Goal: Task Accomplishment & Management: Manage account settings

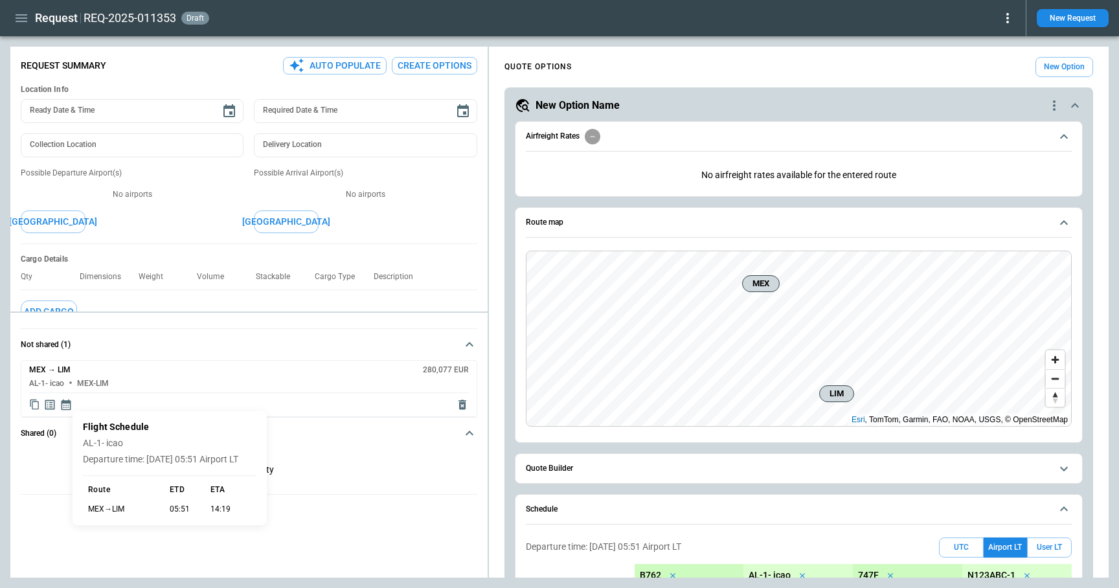
scroll to position [232, 0]
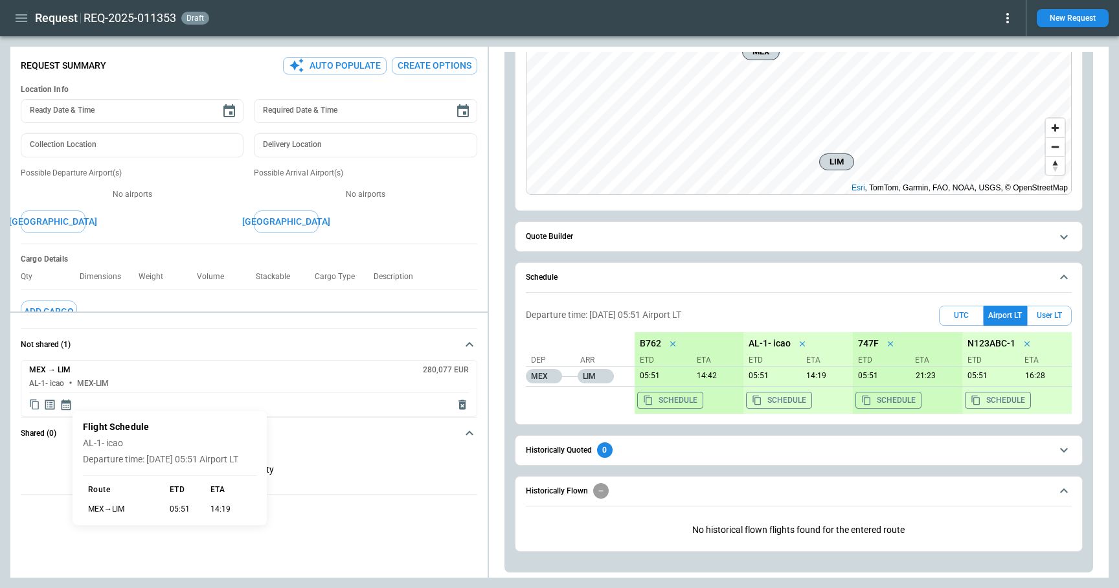
click at [23, 14] on div at bounding box center [559, 294] width 1119 height 588
click at [21, 19] on icon "button" at bounding box center [22, 18] width 16 height 16
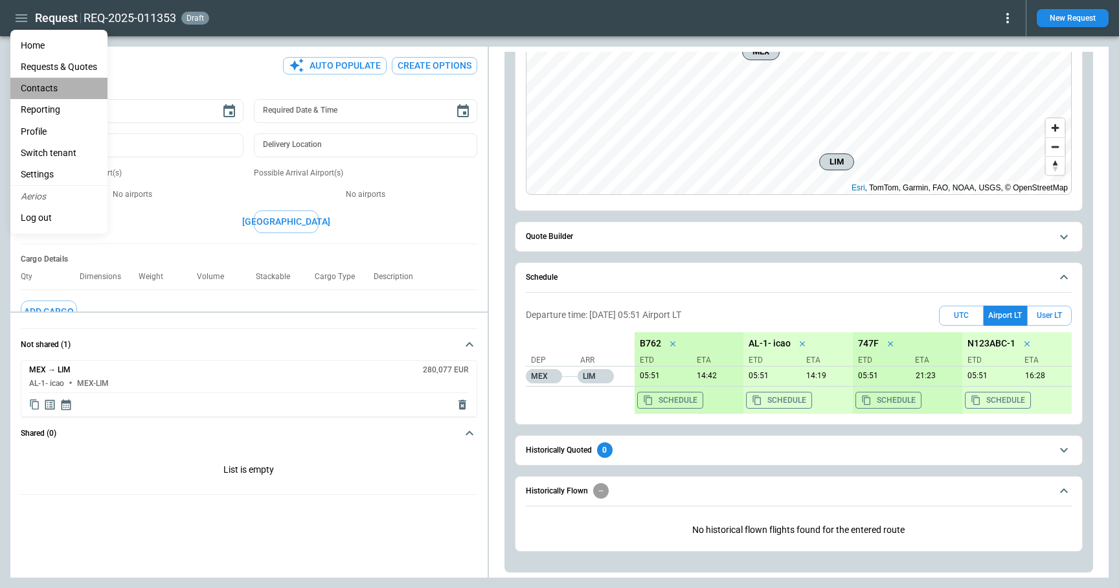
click at [41, 87] on li "Contacts" at bounding box center [58, 88] width 97 height 21
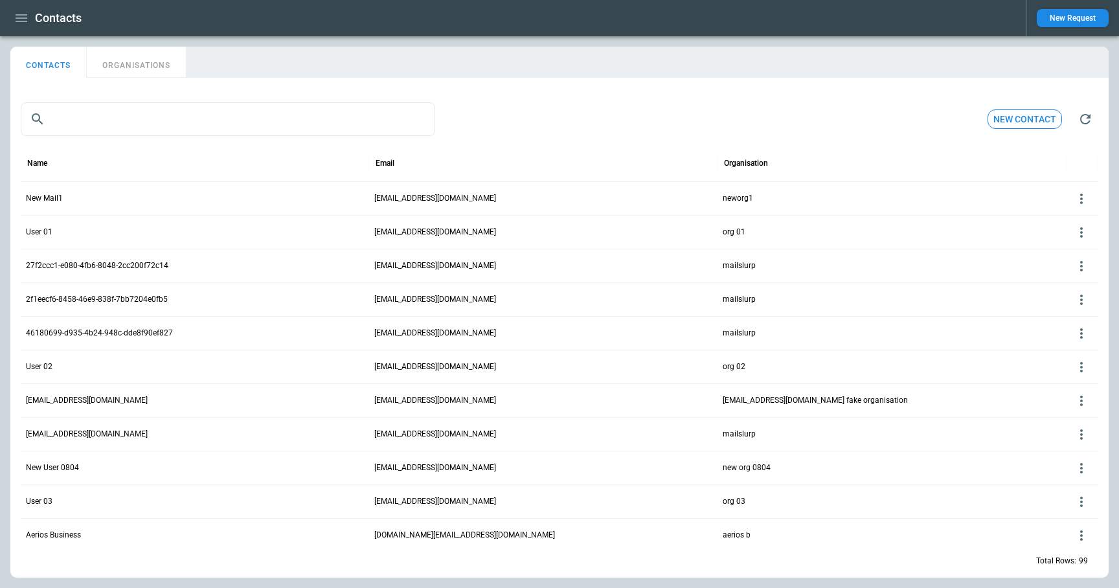
click at [1079, 195] on icon at bounding box center [1081, 199] width 16 height 16
click at [147, 57] on div at bounding box center [559, 294] width 1119 height 588
click at [147, 63] on button "ORGANISATIONS" at bounding box center [136, 62] width 99 height 31
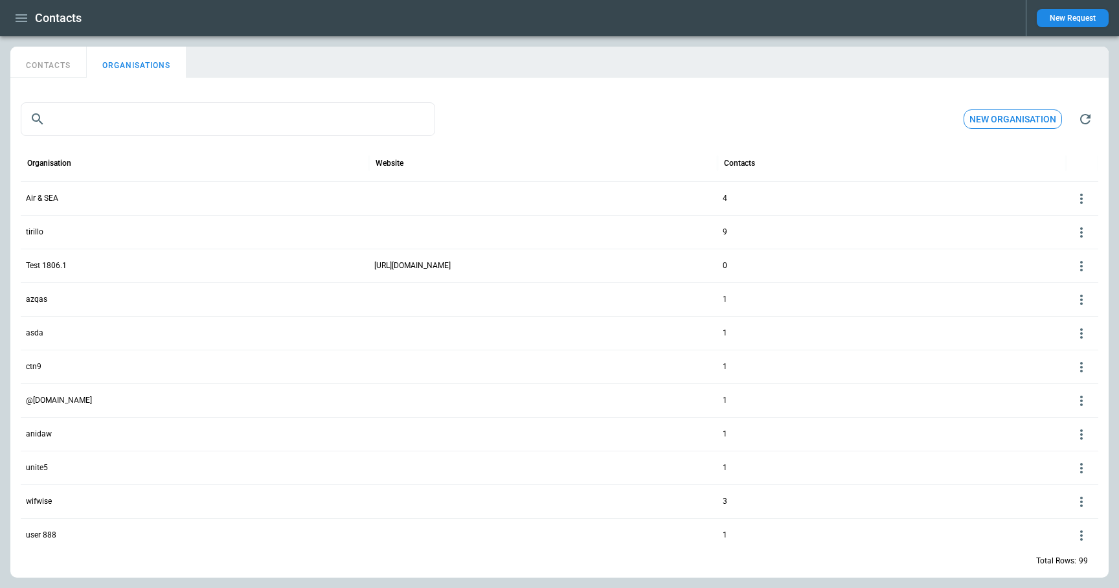
click at [45, 197] on p "Air & SEA" at bounding box center [42, 198] width 32 height 11
click at [43, 196] on p "Air & SEA" at bounding box center [42, 198] width 32 height 11
click at [104, 198] on div "Air & SEA" at bounding box center [195, 198] width 348 height 34
click at [1076, 196] on icon at bounding box center [1081, 199] width 16 height 16
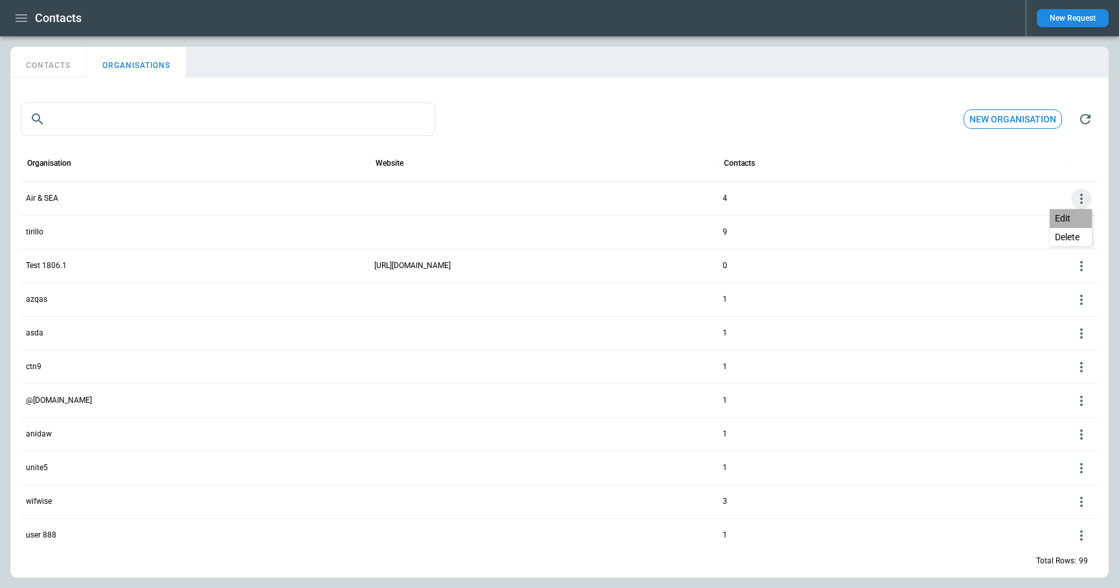
click at [1064, 226] on button "Edit" at bounding box center [1070, 218] width 42 height 19
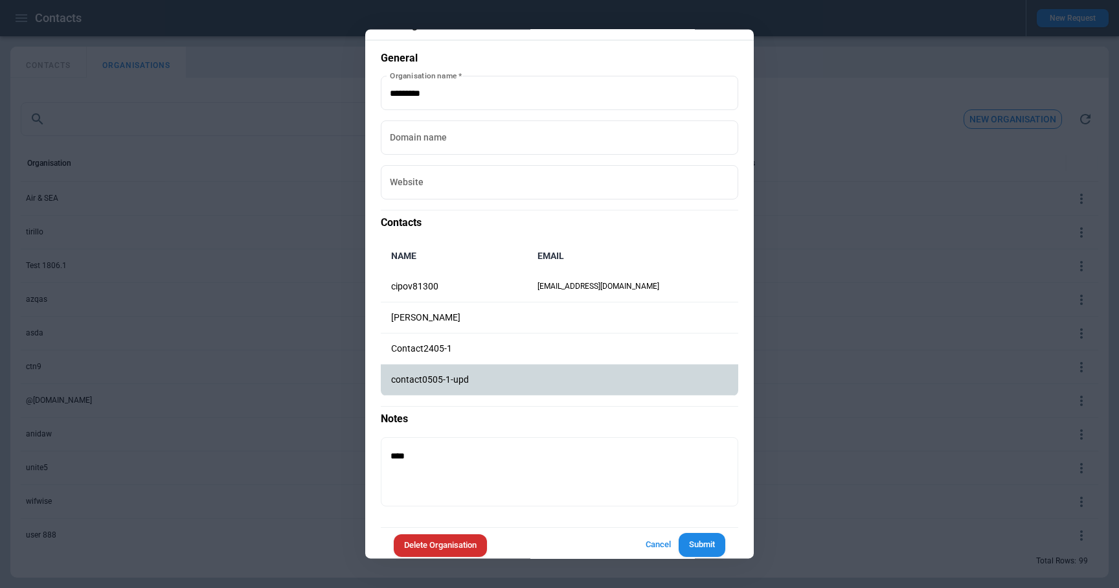
scroll to position [39, 0]
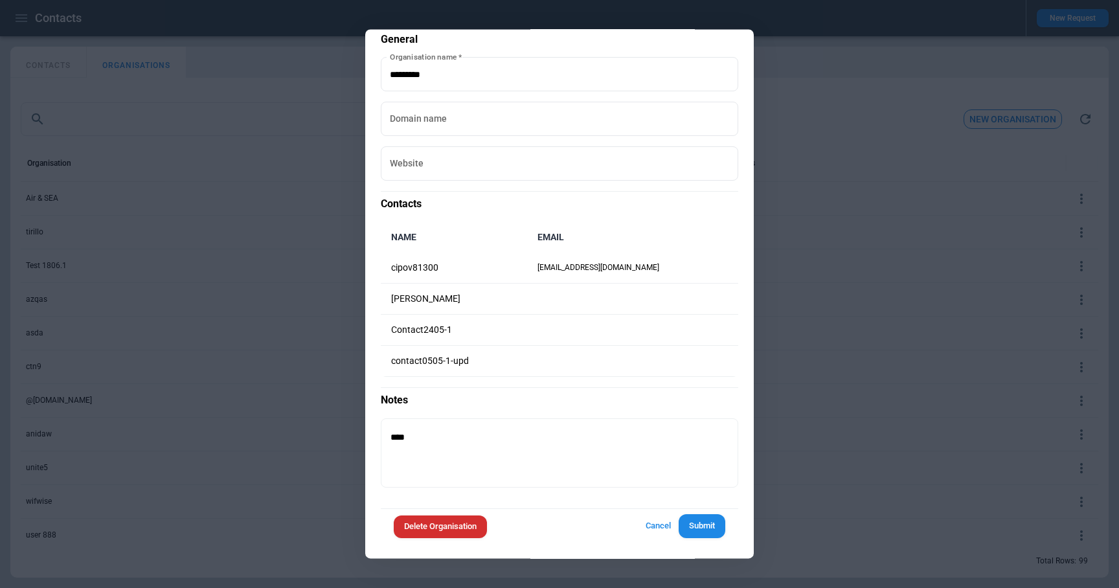
click at [836, 394] on div at bounding box center [559, 294] width 1119 height 588
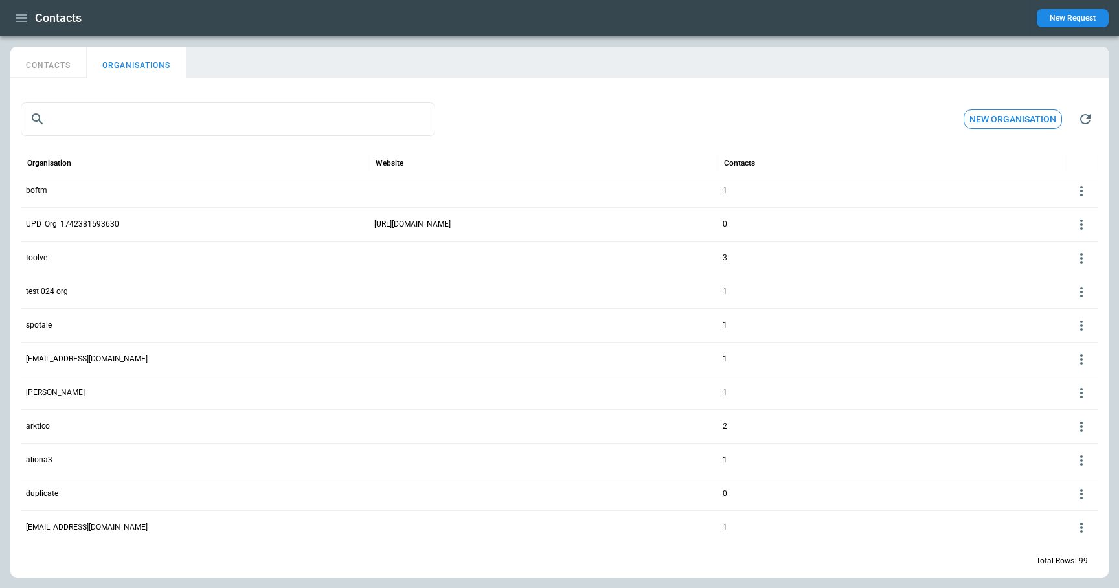
scroll to position [0, 0]
click at [67, 225] on p "UPD_Org_1742381593630" at bounding box center [72, 224] width 93 height 11
click at [1084, 219] on icon at bounding box center [1081, 225] width 16 height 16
click at [1068, 241] on button "Edit" at bounding box center [1070, 244] width 42 height 19
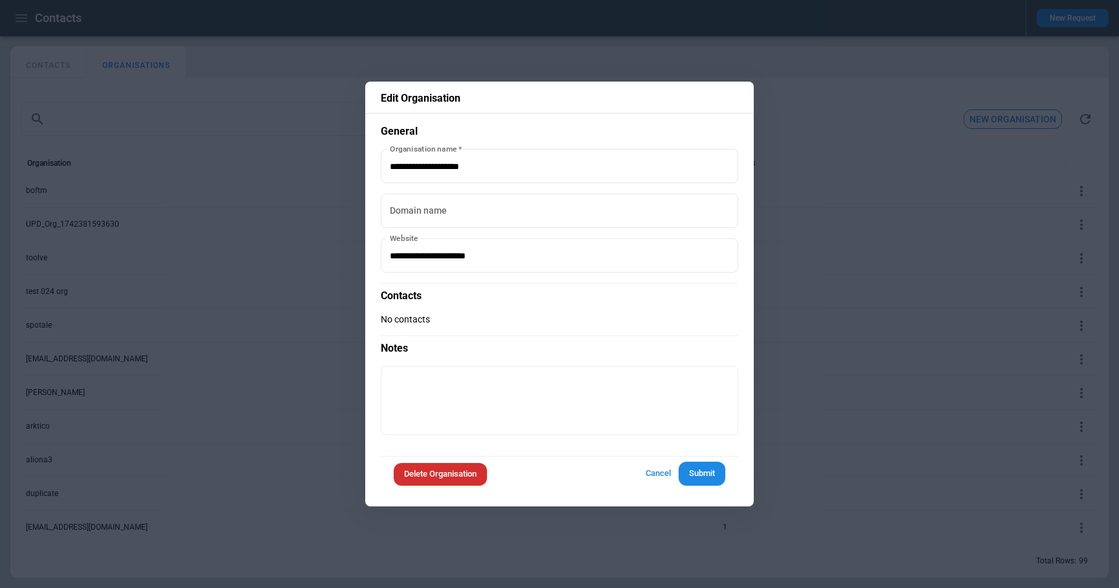
click at [651, 473] on button "Cancel" at bounding box center [657, 474] width 41 height 24
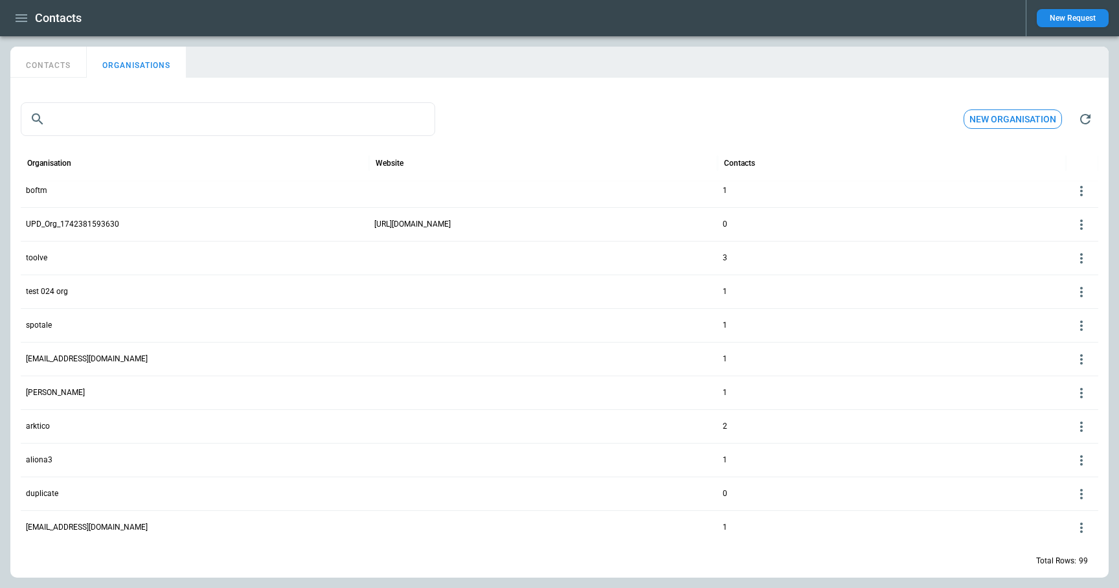
click at [748, 222] on div "0" at bounding box center [891, 224] width 348 height 34
click at [1082, 225] on icon at bounding box center [1081, 224] width 3 height 10
click at [1054, 247] on button "Edit" at bounding box center [1070, 244] width 42 height 19
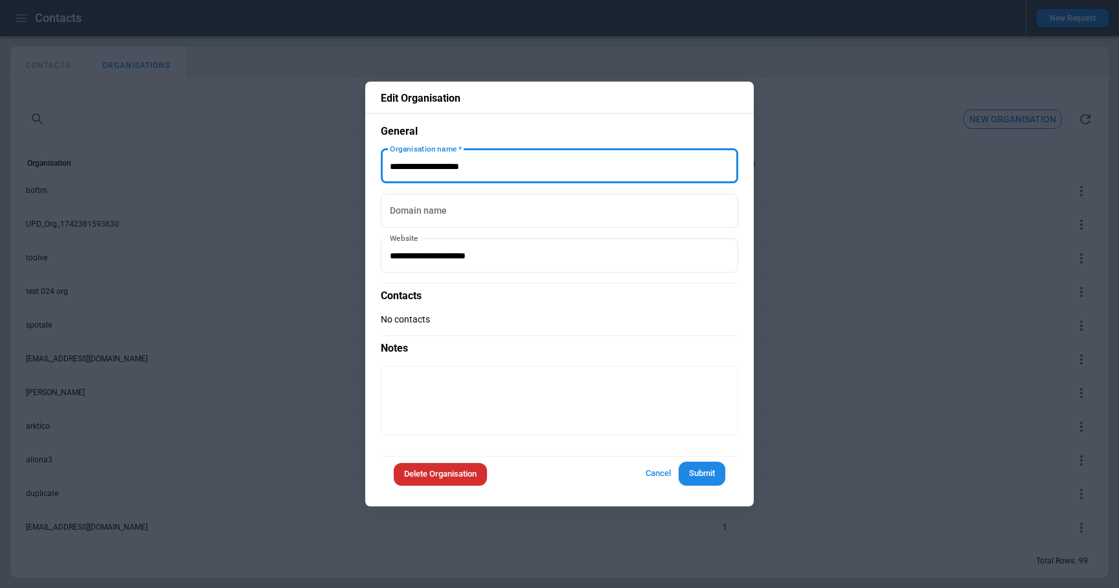
drag, startPoint x: 493, startPoint y: 164, endPoint x: 366, endPoint y: 163, distance: 126.9
click at [366, 164] on div "**********" at bounding box center [559, 294] width 388 height 425
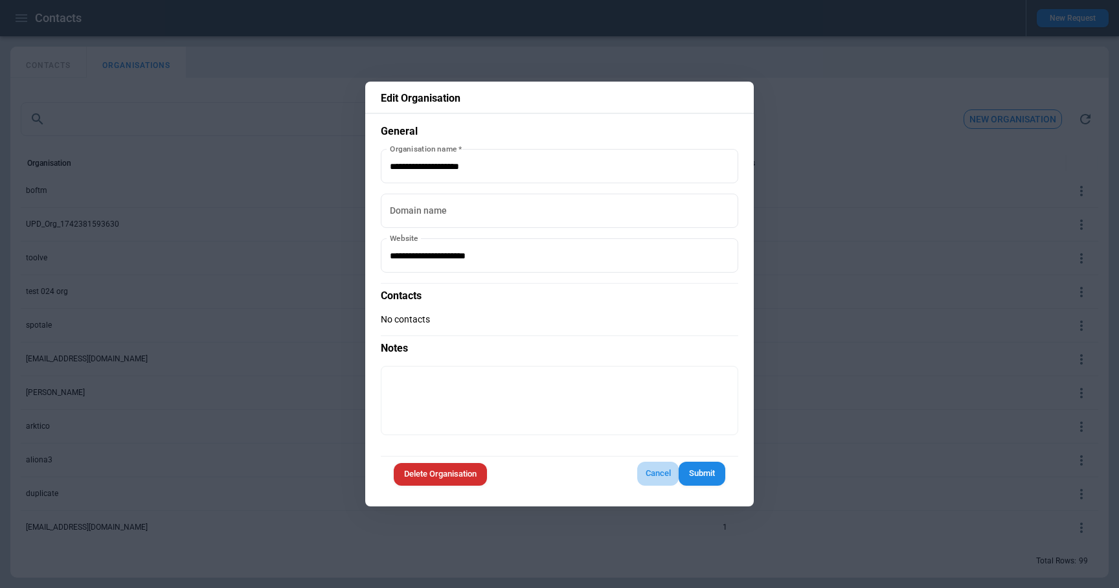
click at [657, 471] on button "Cancel" at bounding box center [657, 474] width 41 height 24
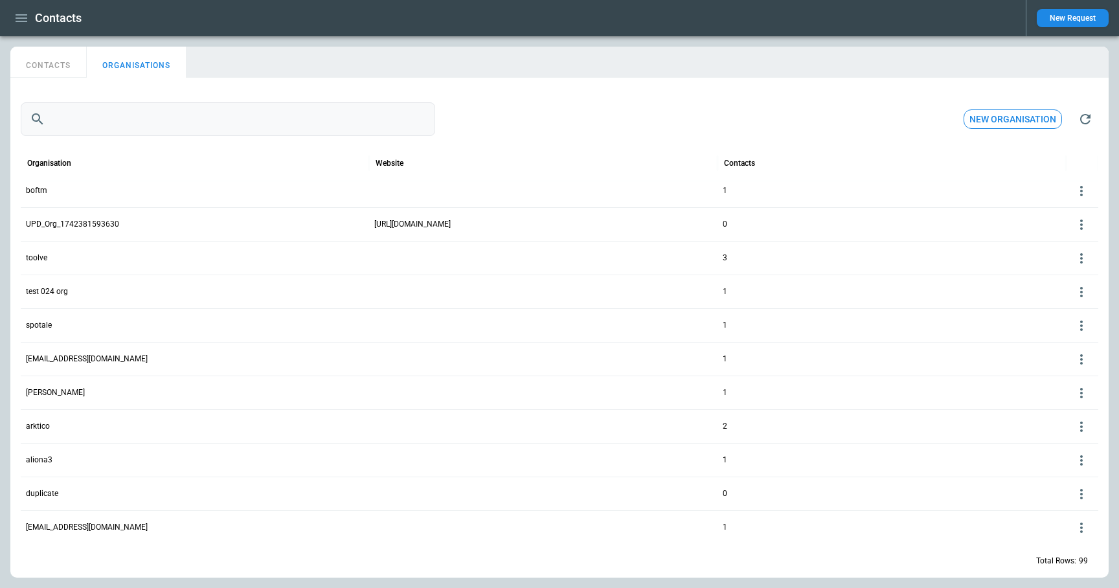
click at [126, 128] on input "text" at bounding box center [242, 119] width 385 height 34
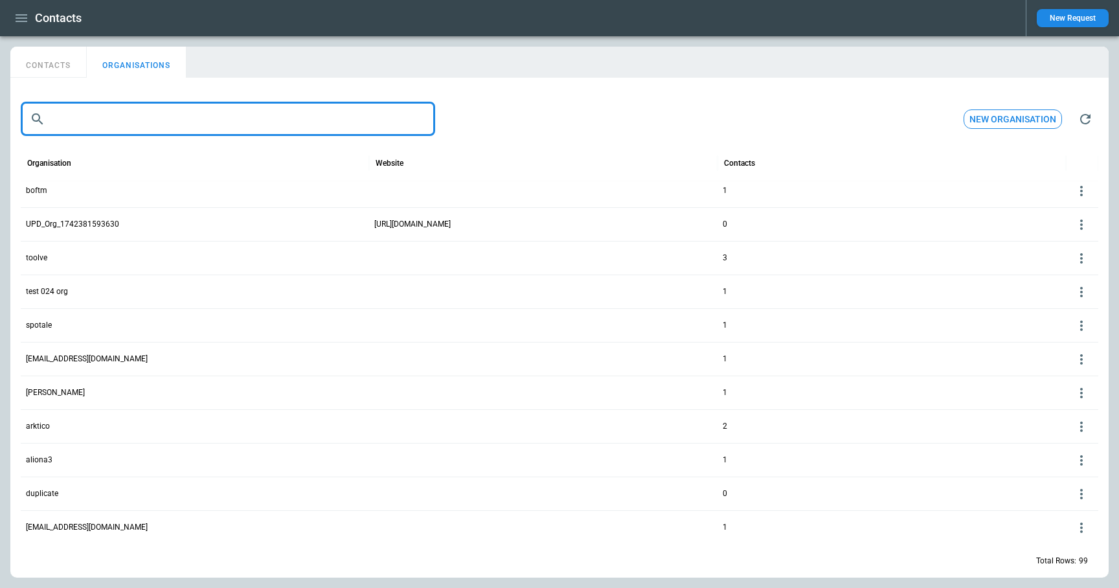
paste input "**********"
type input "**********"
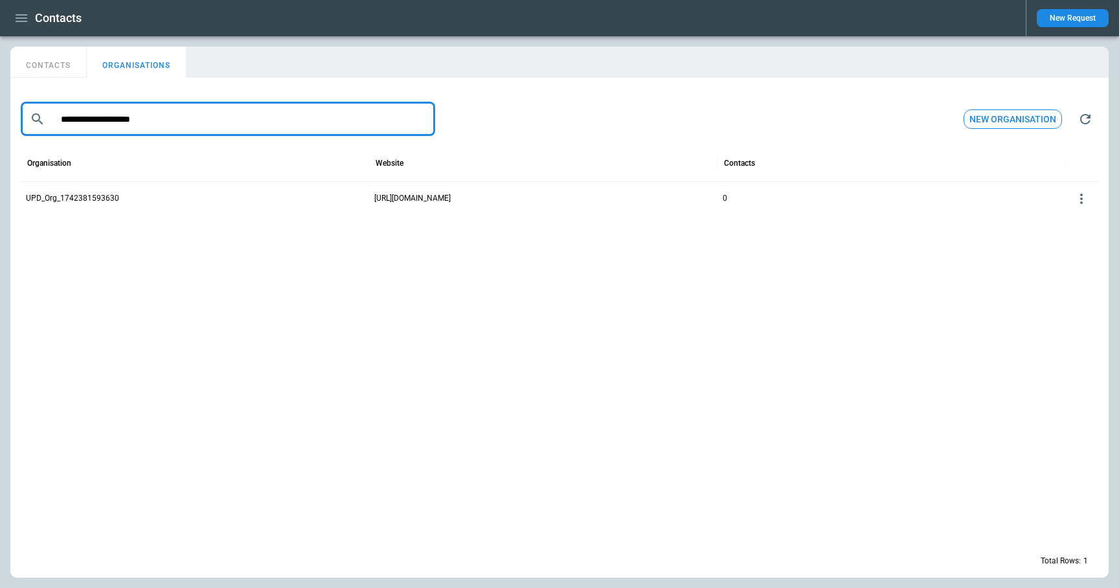
drag, startPoint x: 62, startPoint y: 124, endPoint x: 20, endPoint y: 124, distance: 41.4
click at [21, 124] on div "**********" at bounding box center [228, 119] width 414 height 34
click at [109, 198] on p "UPD_Org_1742381593630" at bounding box center [72, 198] width 93 height 11
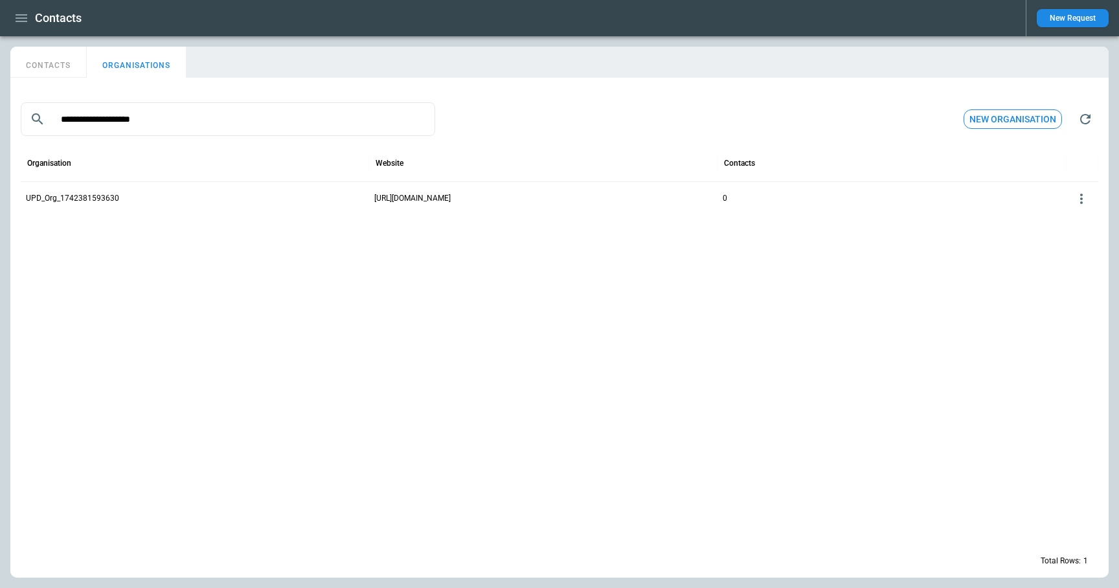
click at [1085, 194] on icon at bounding box center [1081, 199] width 16 height 16
click at [1075, 214] on button "Edit" at bounding box center [1070, 218] width 42 height 19
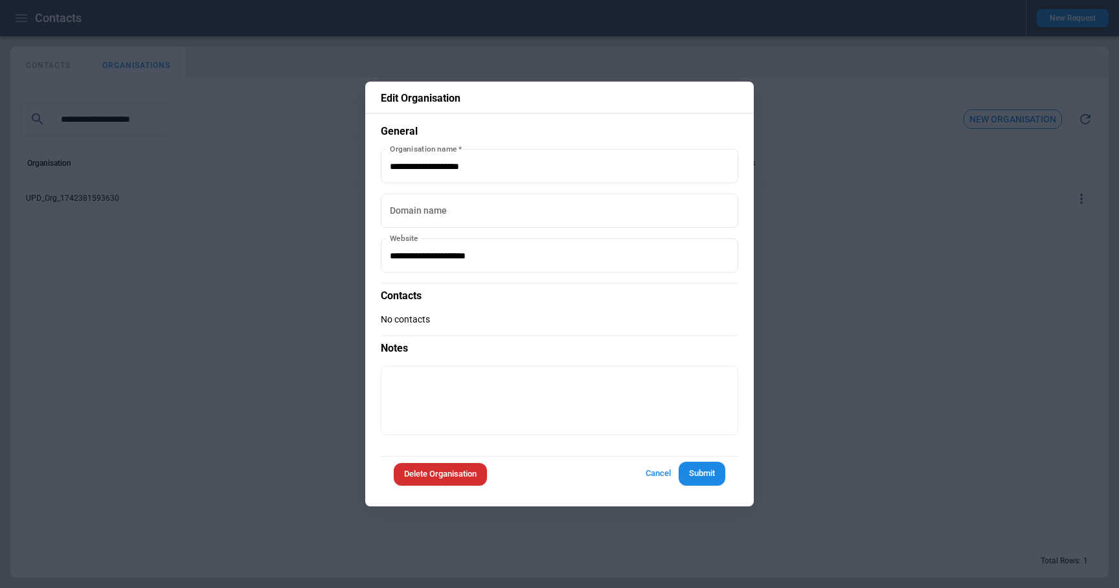
click at [421, 316] on p "No contacts" at bounding box center [559, 319] width 357 height 11
click at [440, 481] on button "Delete Organisation" at bounding box center [440, 474] width 93 height 23
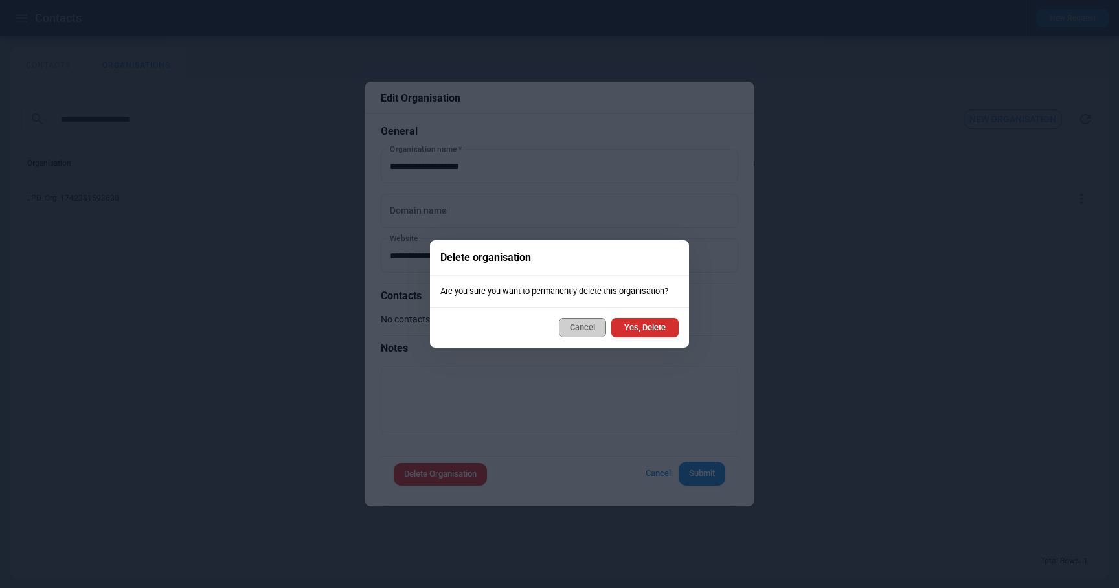
click at [581, 323] on button "Cancel" at bounding box center [582, 327] width 47 height 19
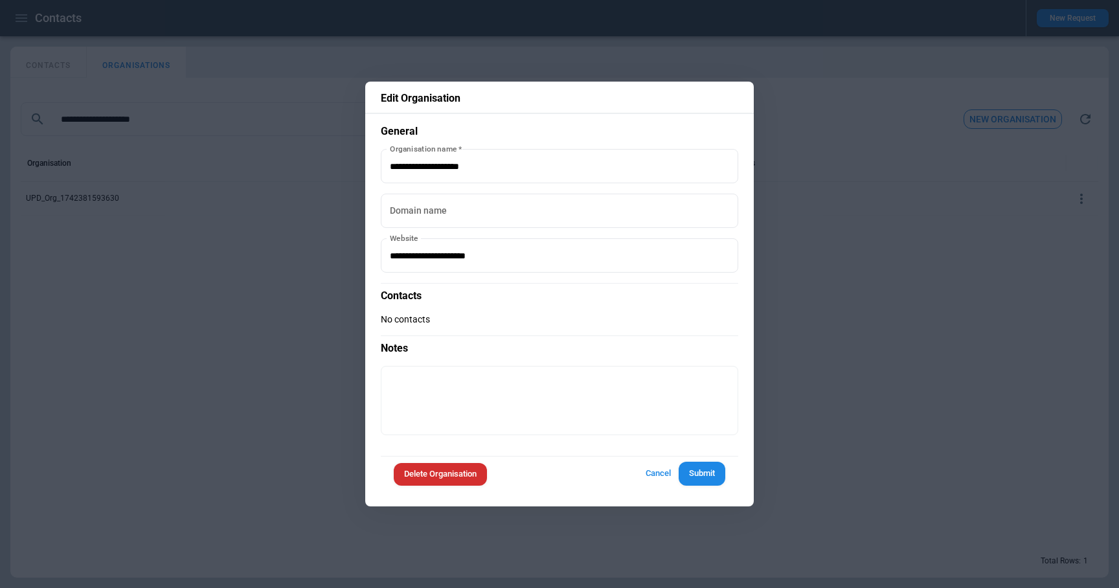
click at [448, 487] on div "Delete Organisation Cancel Submit" at bounding box center [559, 473] width 357 height 35
click at [448, 480] on button "Delete Organisation" at bounding box center [440, 474] width 93 height 23
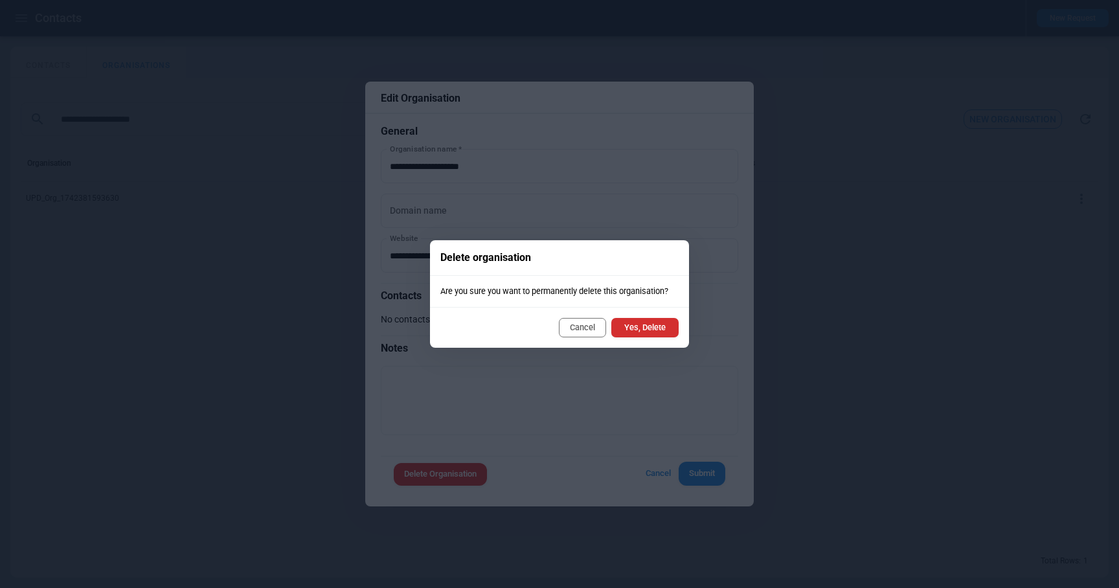
click at [664, 329] on button "Yes, Delete" at bounding box center [644, 327] width 67 height 19
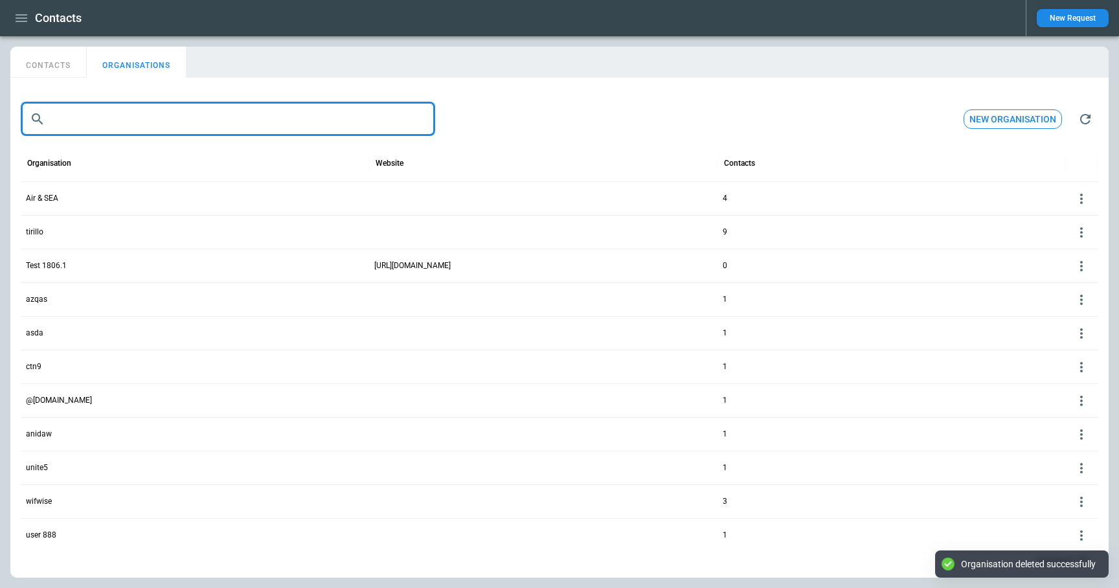
click at [266, 120] on input "text" at bounding box center [242, 119] width 385 height 34
paste input "**********"
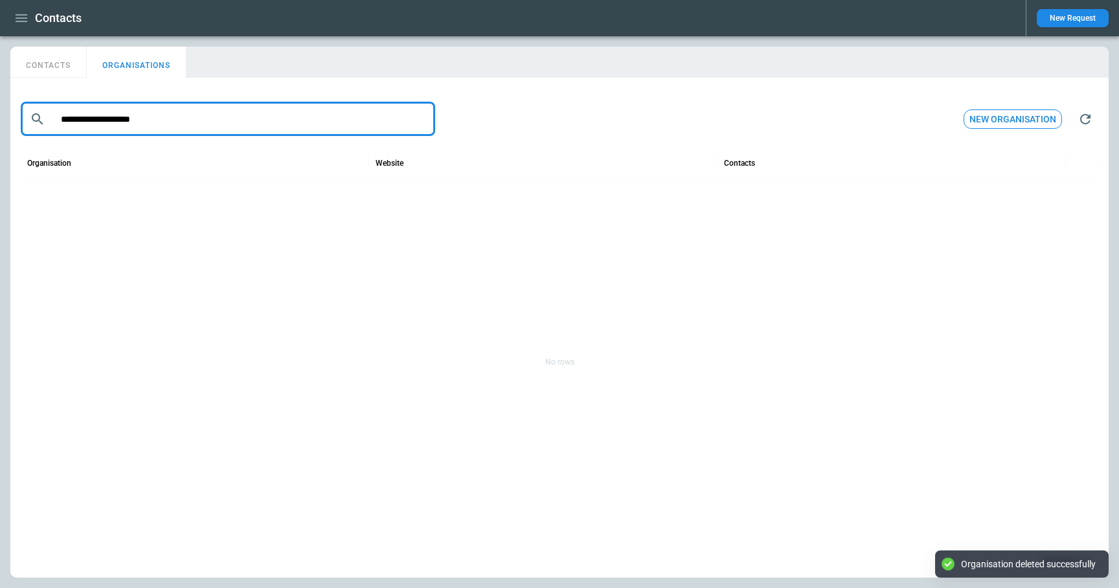
type input "**********"
click at [58, 113] on input "**********" at bounding box center [242, 119] width 385 height 34
click at [204, 117] on input "**********" at bounding box center [242, 119] width 385 height 34
